Goal: Information Seeking & Learning: Learn about a topic

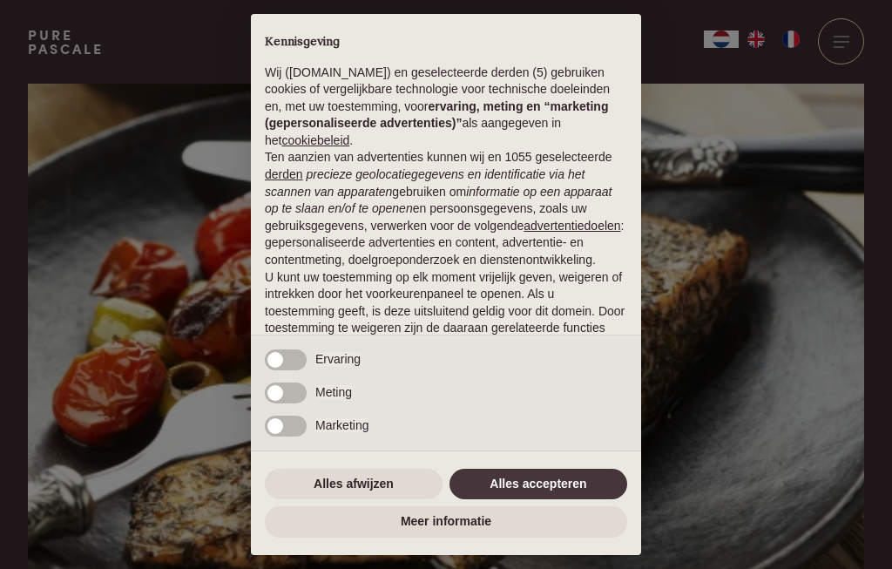
click at [533, 473] on button "Alles accepteren" at bounding box center [539, 484] width 178 height 31
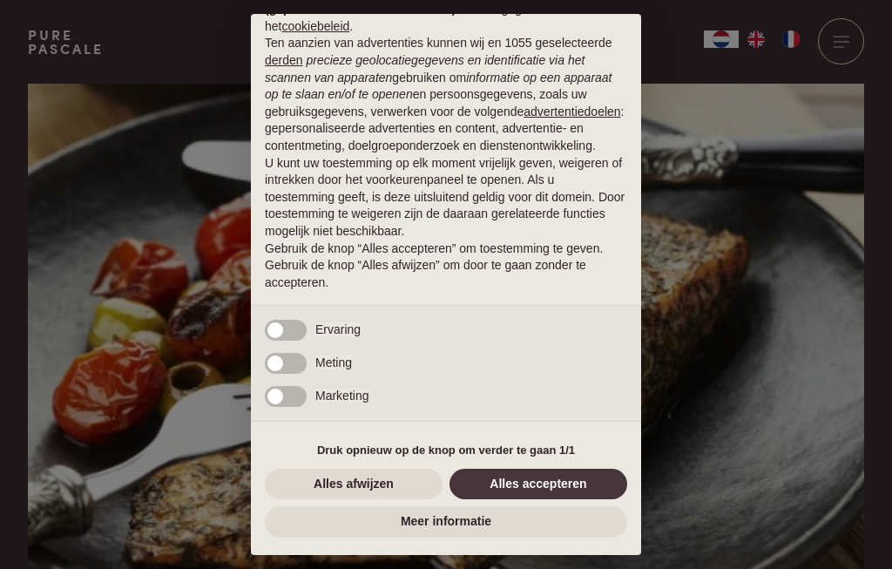
click at [524, 482] on button "Alles accepteren" at bounding box center [539, 484] width 178 height 31
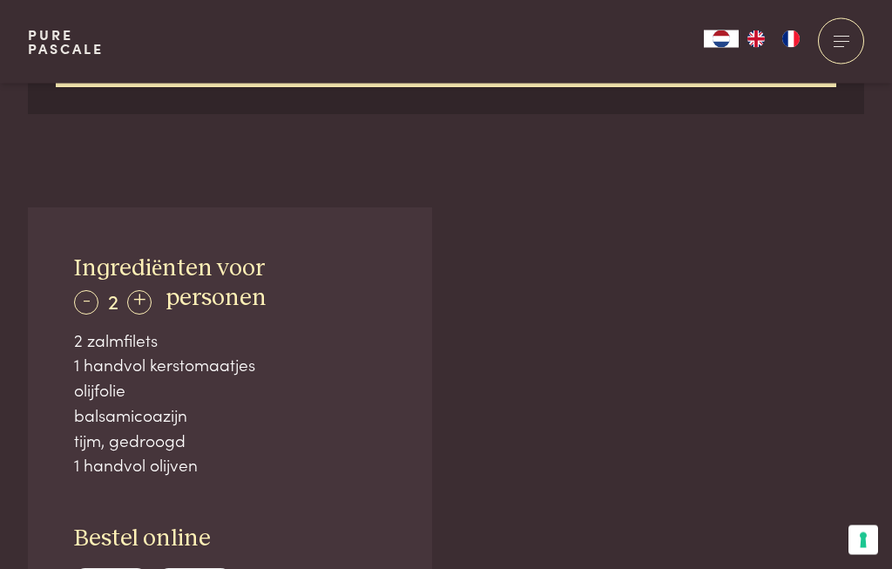
scroll to position [931, 0]
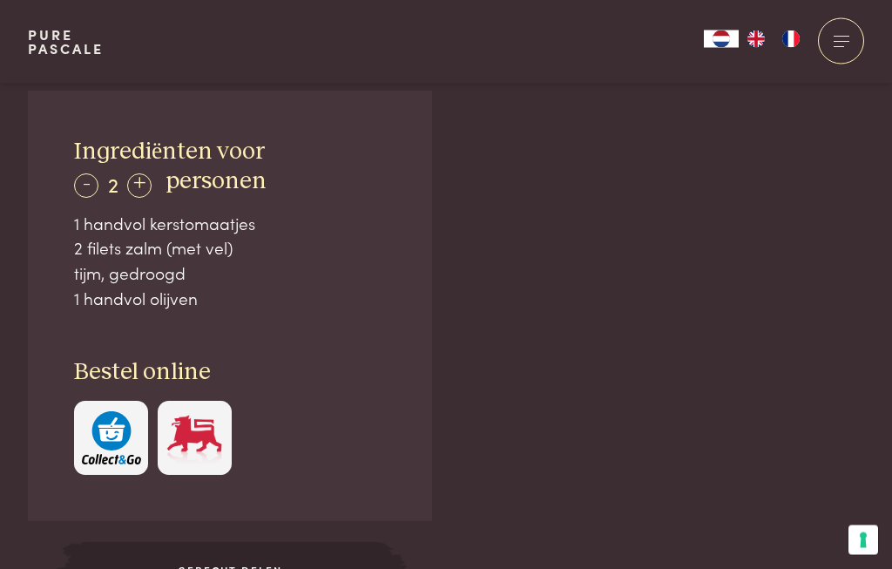
scroll to position [1003, 0]
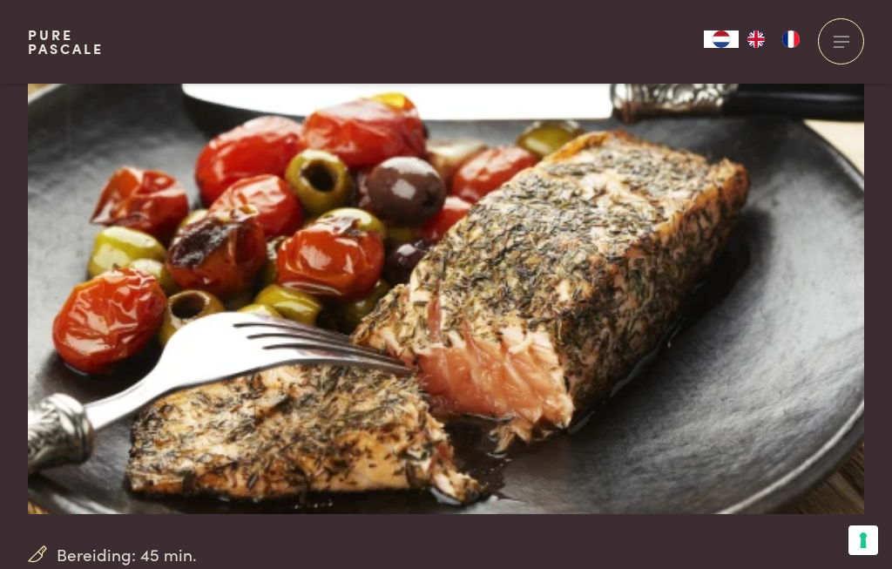
scroll to position [47, 0]
